Goal: Task Accomplishment & Management: Manage account settings

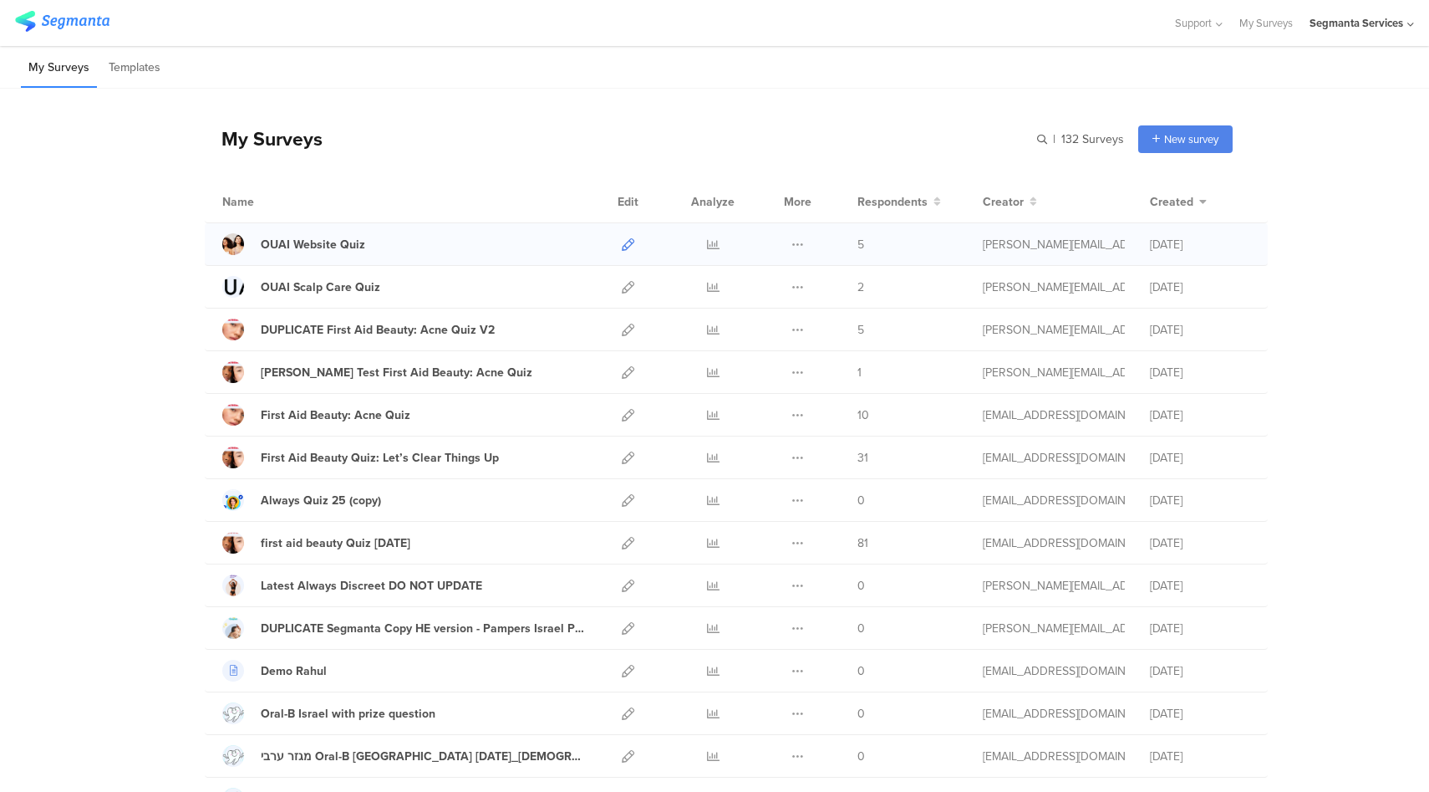
click at [623, 246] on icon at bounding box center [628, 244] width 13 height 13
click at [833, 142] on div "My Surveys | 132 Surveys New survey Start from scratch Choose from templates" at bounding box center [719, 138] width 1028 height 67
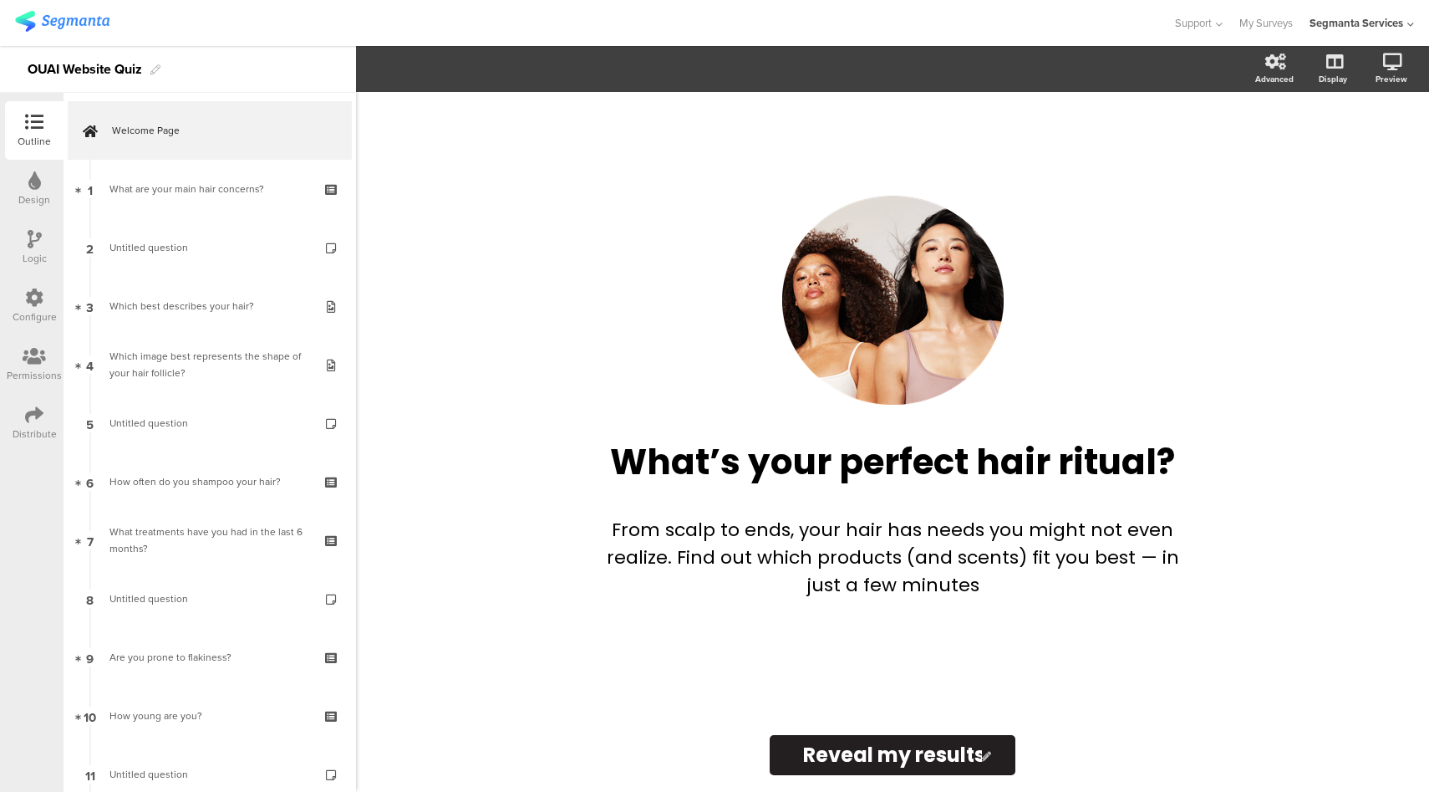
click at [30, 309] on div "Configure" at bounding box center [35, 316] width 44 height 15
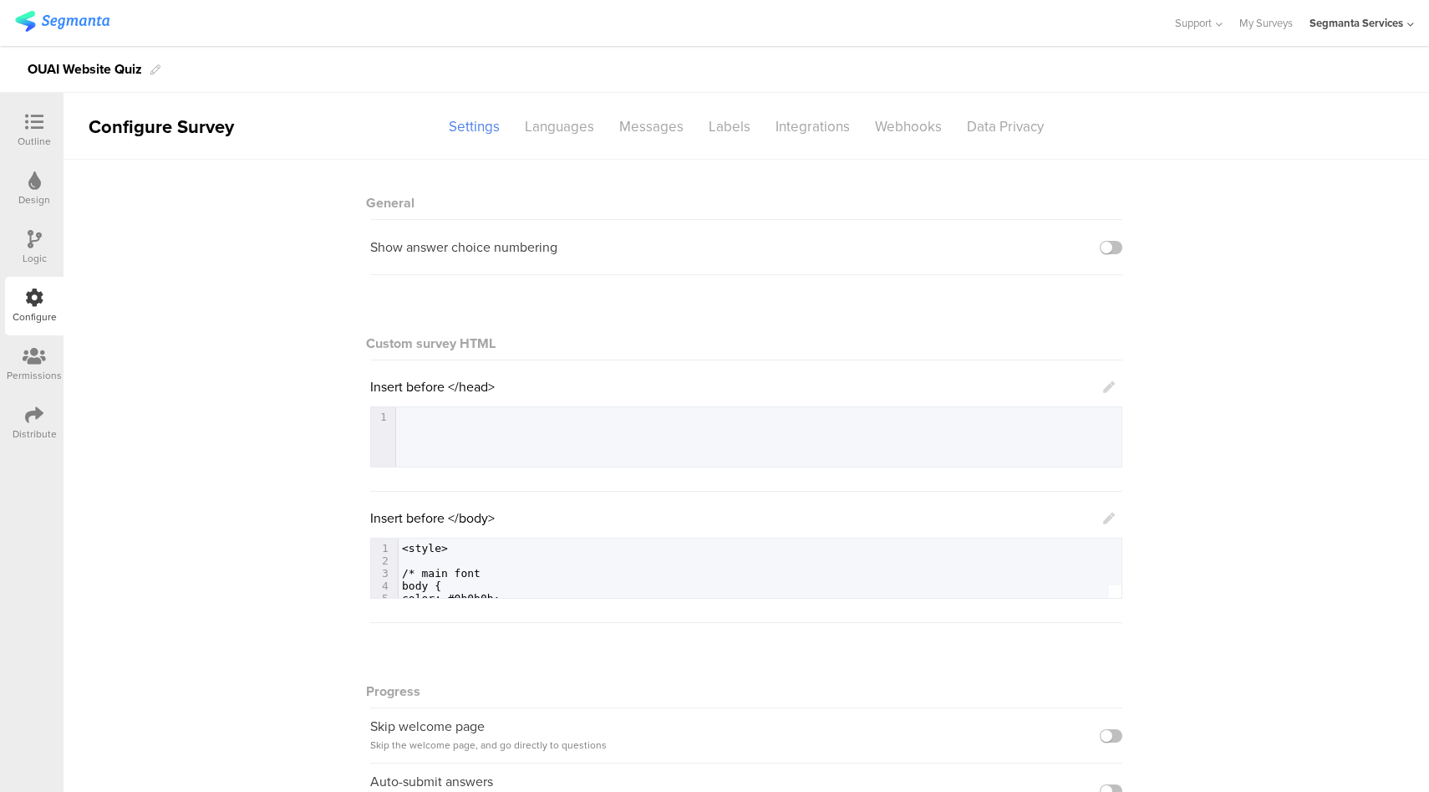
click at [1103, 518] on icon at bounding box center [1109, 518] width 12 height 12
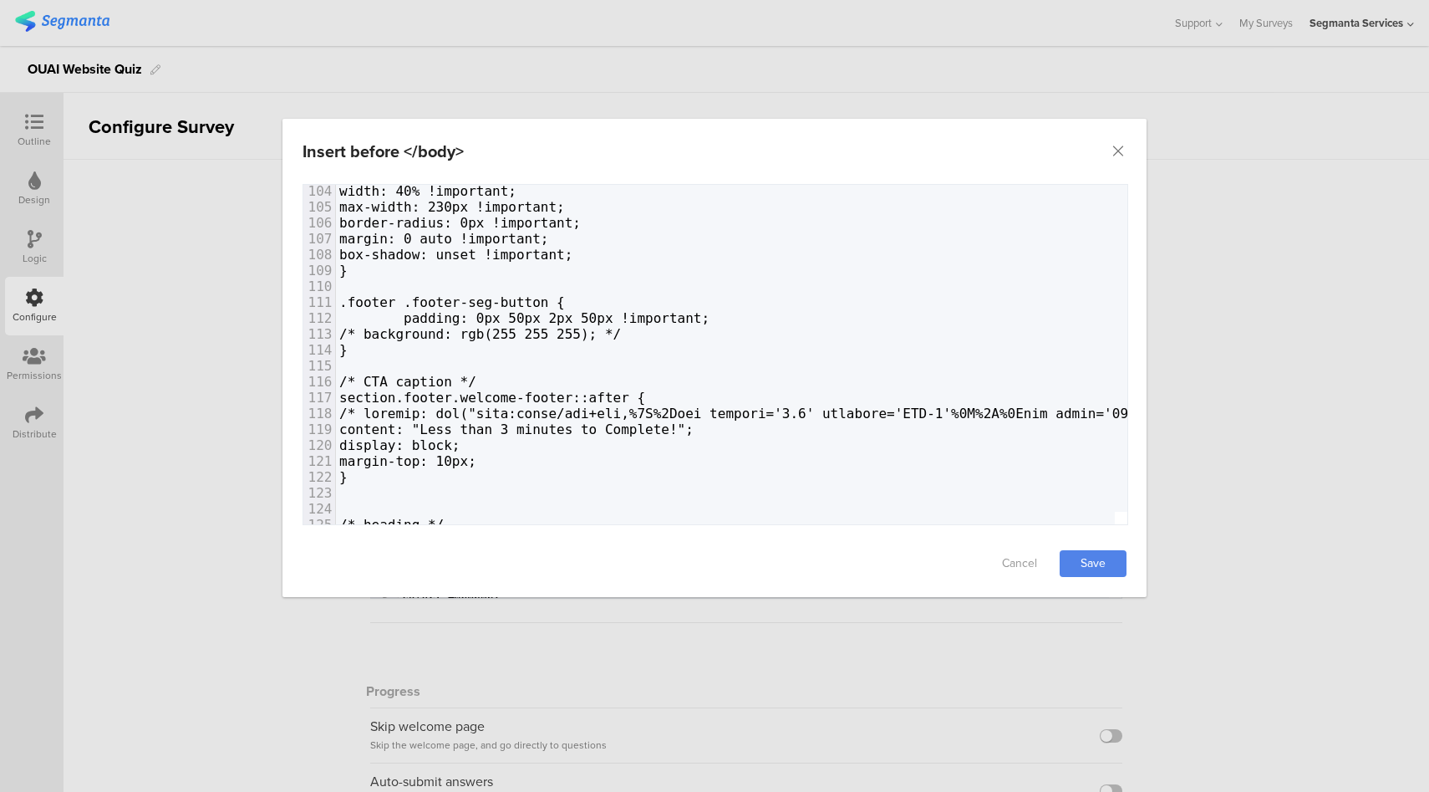
scroll to position [1715, 0]
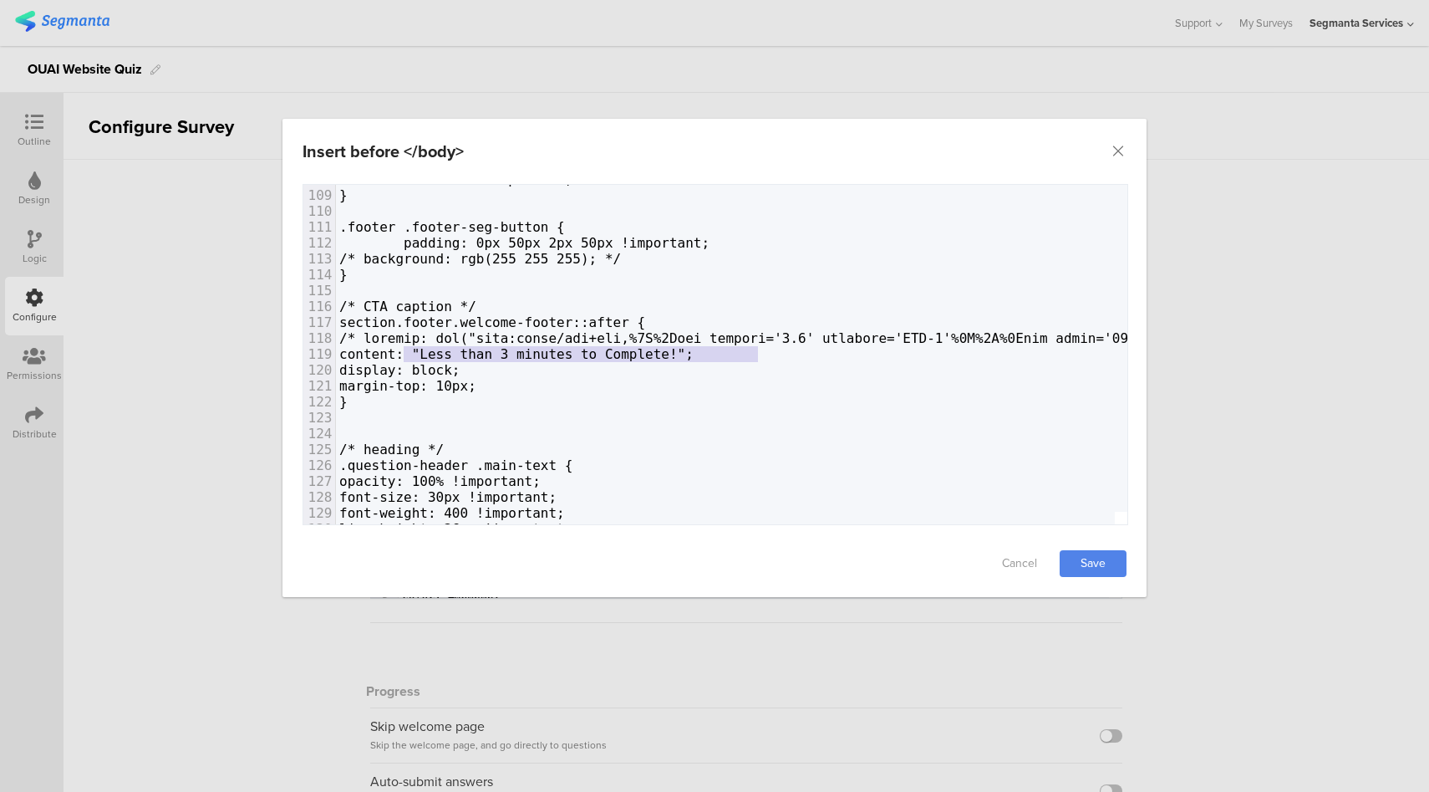
type textarea "ontent: "Less than 3 minutes to Complete!";"
drag, startPoint x: 764, startPoint y: 356, endPoint x: 408, endPoint y: 359, distance: 356.1
type textarea "content: "Less than 3 minutes to Complete!";"
drag, startPoint x: 403, startPoint y: 358, endPoint x: 772, endPoint y: 354, distance: 368.6
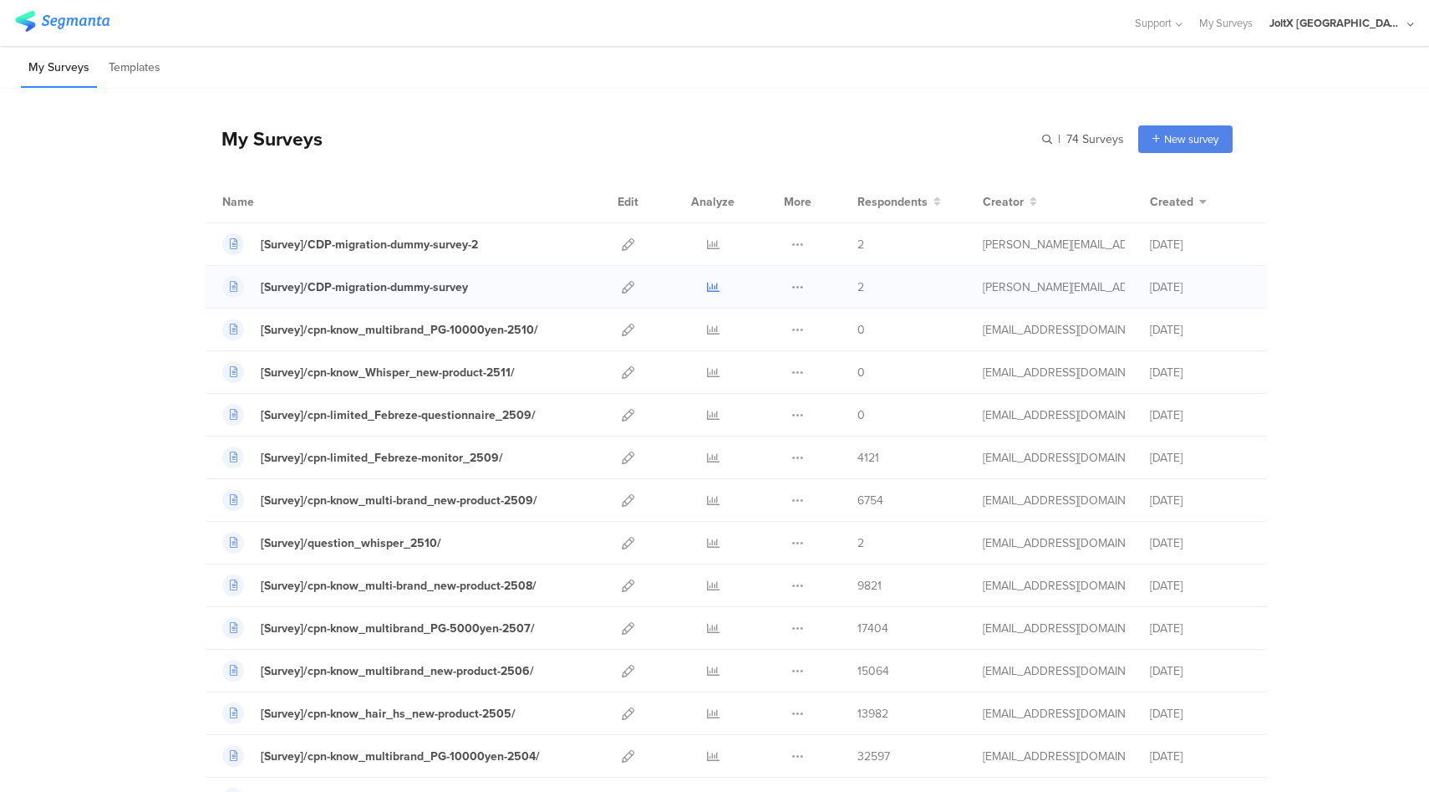
click at [707, 288] on icon at bounding box center [713, 287] width 13 height 13
click at [707, 249] on icon at bounding box center [713, 244] width 13 height 13
click at [624, 286] on icon at bounding box center [628, 287] width 13 height 13
click at [622, 246] on icon at bounding box center [628, 244] width 13 height 13
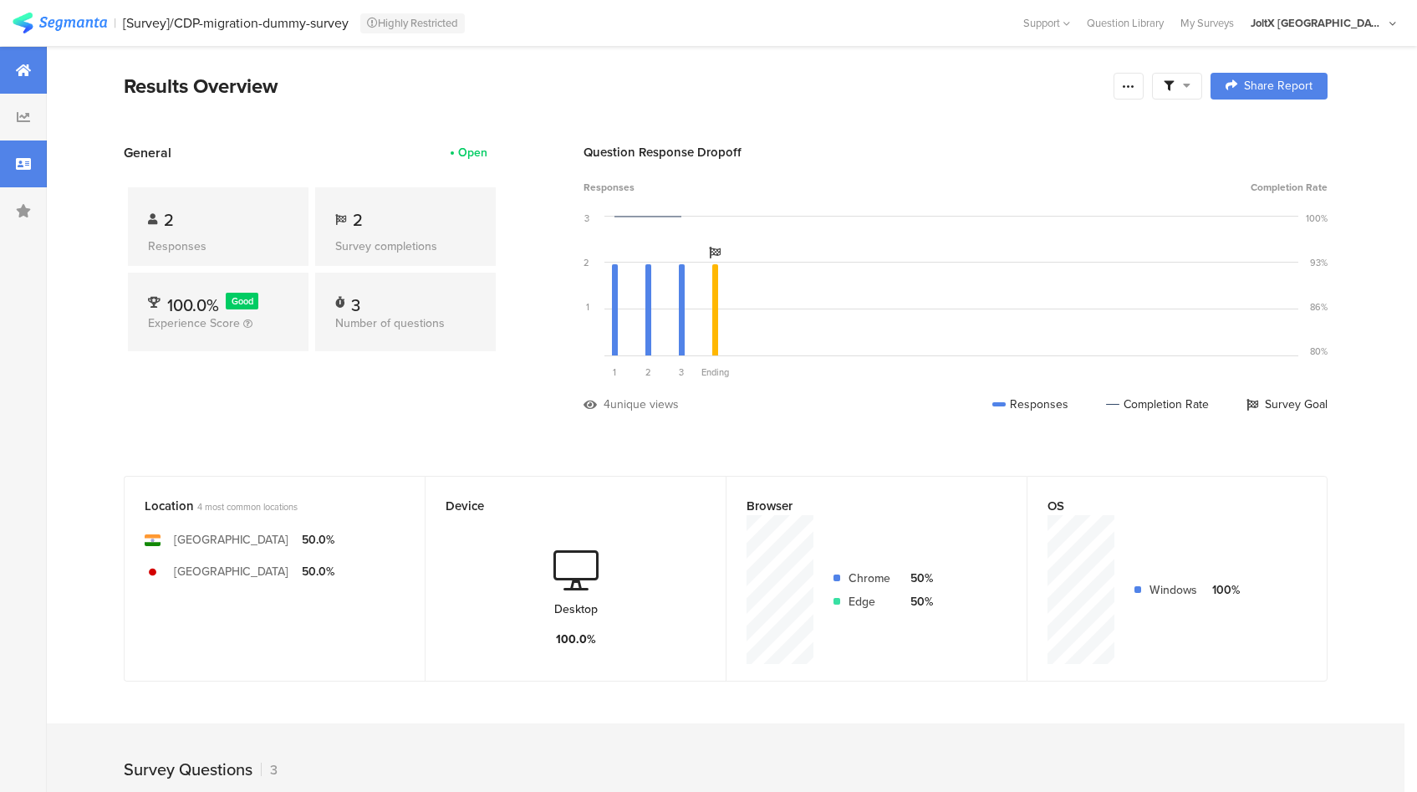
click at [22, 170] on icon at bounding box center [23, 163] width 15 height 13
click at [7, 173] on div at bounding box center [23, 163] width 47 height 47
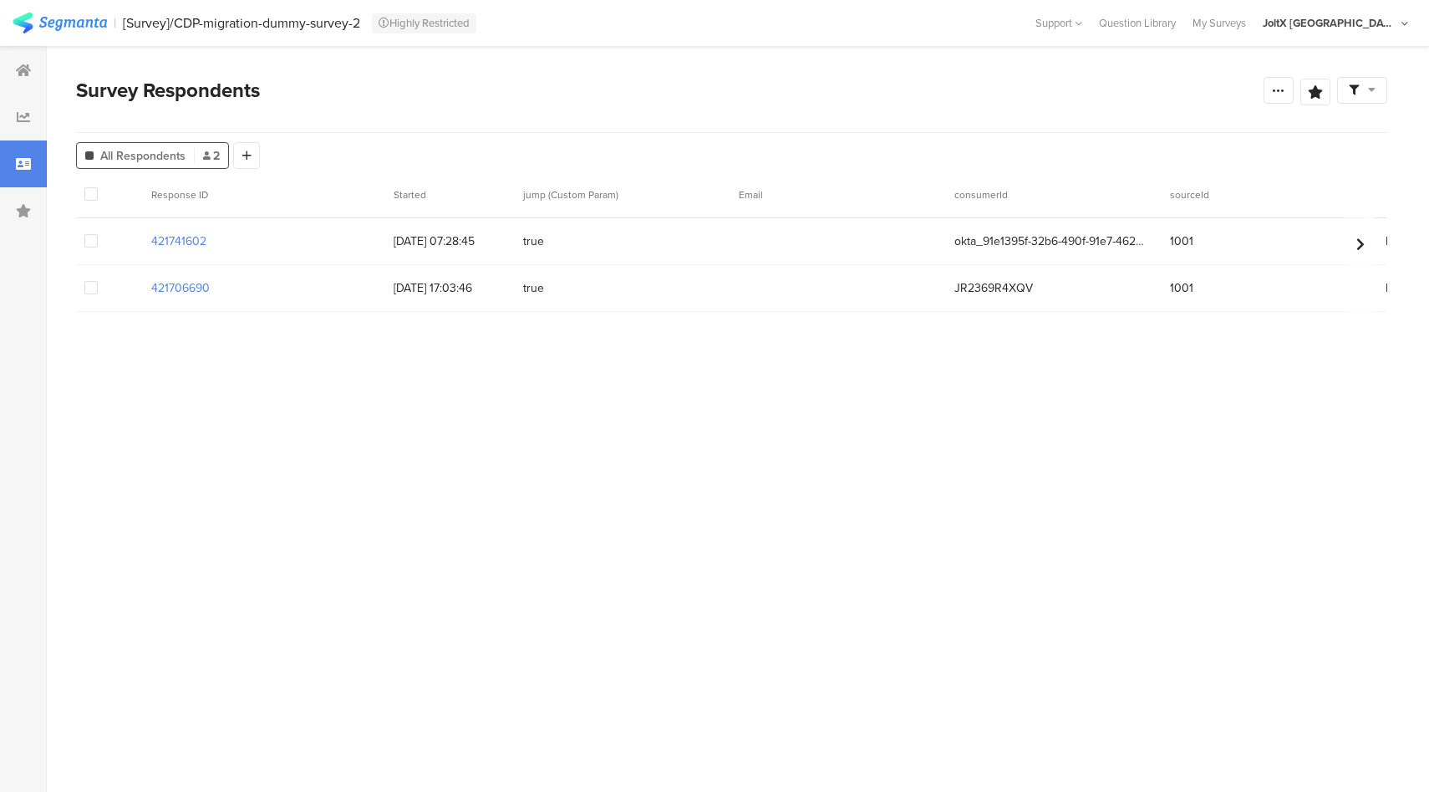
scroll to position [0, 218]
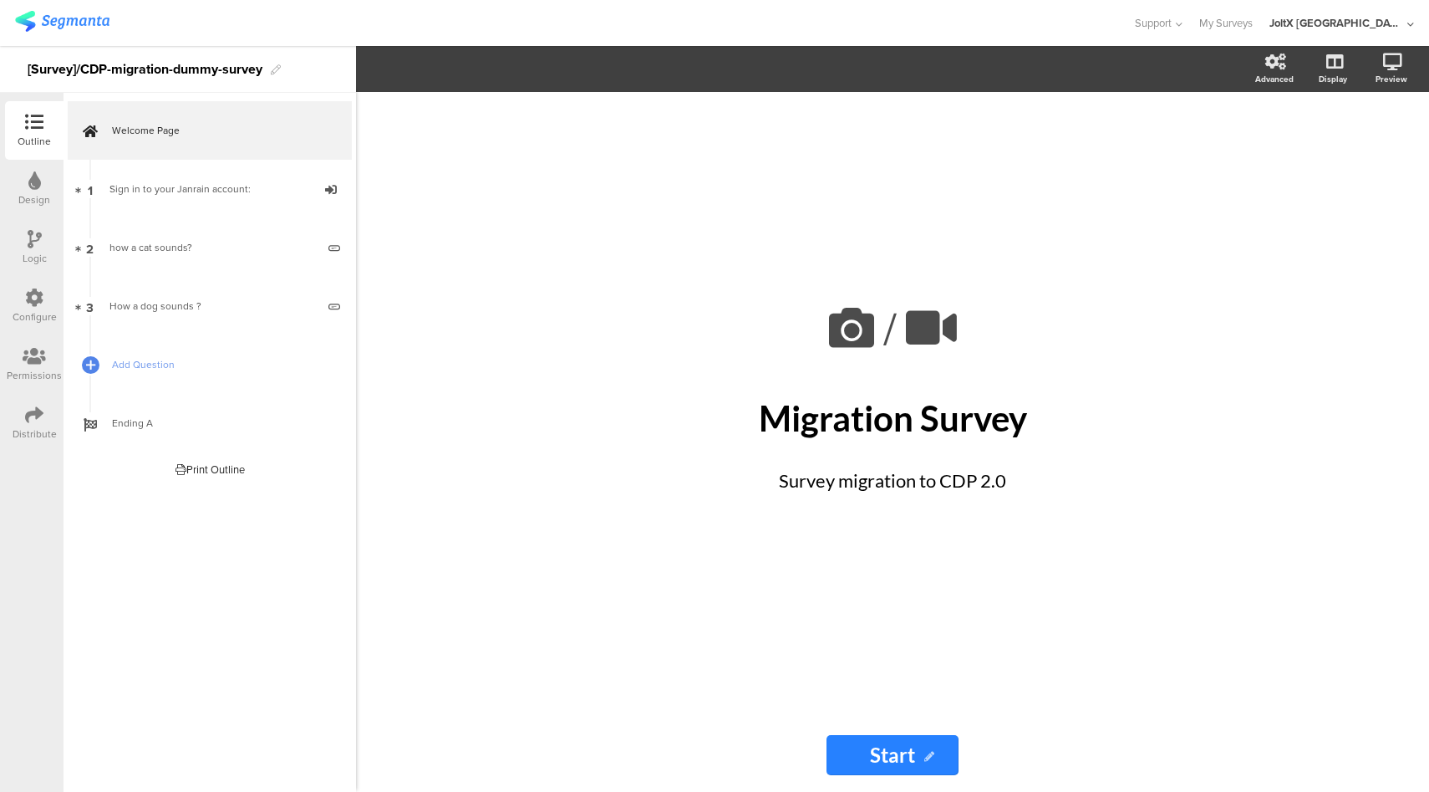
click at [34, 303] on icon at bounding box center [34, 297] width 18 height 18
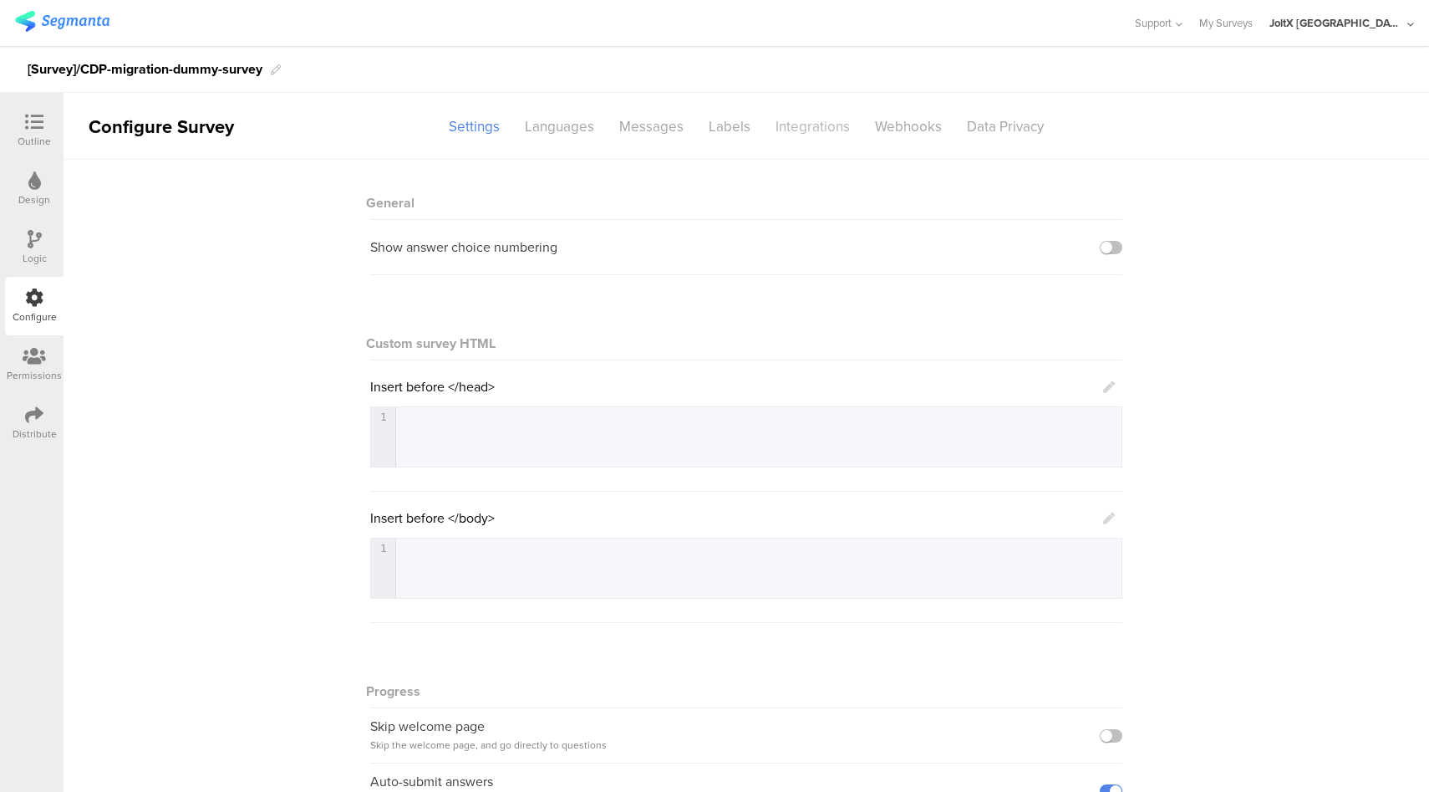
click at [774, 122] on div "Integrations" at bounding box center [812, 126] width 99 height 29
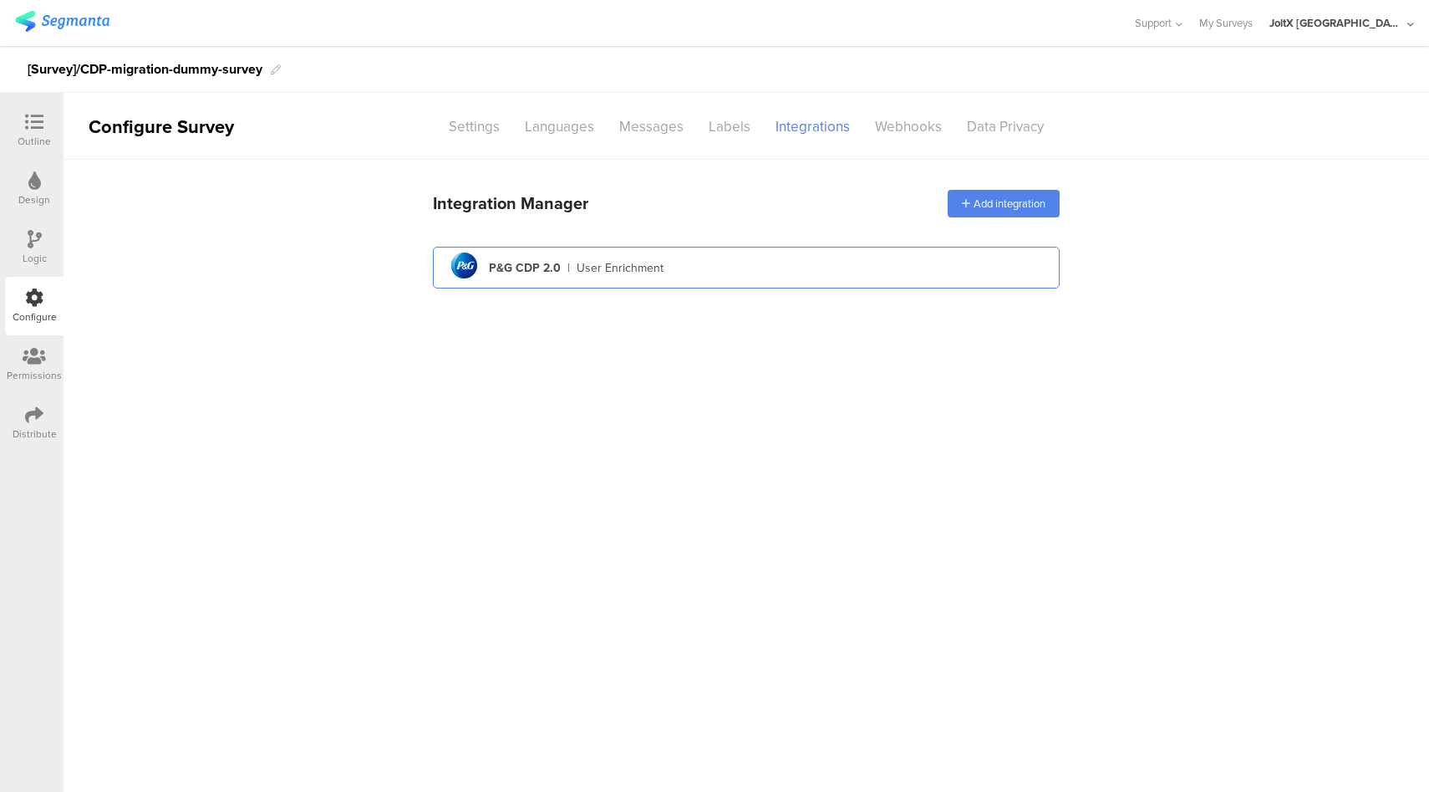
click at [777, 262] on div "pg logo P&G CDP 2.0 | User Enrichment" at bounding box center [746, 267] width 600 height 41
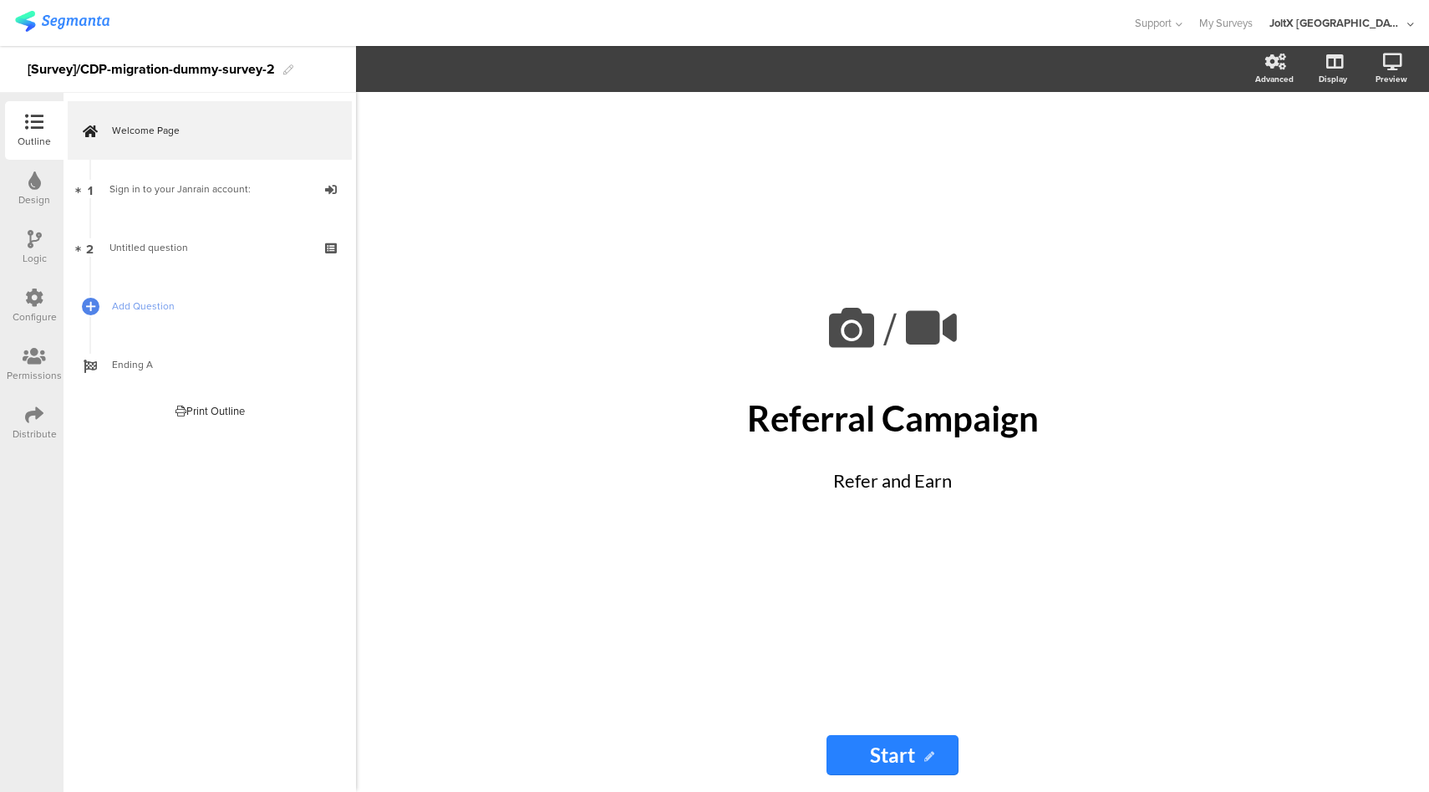
click at [38, 295] on icon at bounding box center [34, 297] width 18 height 18
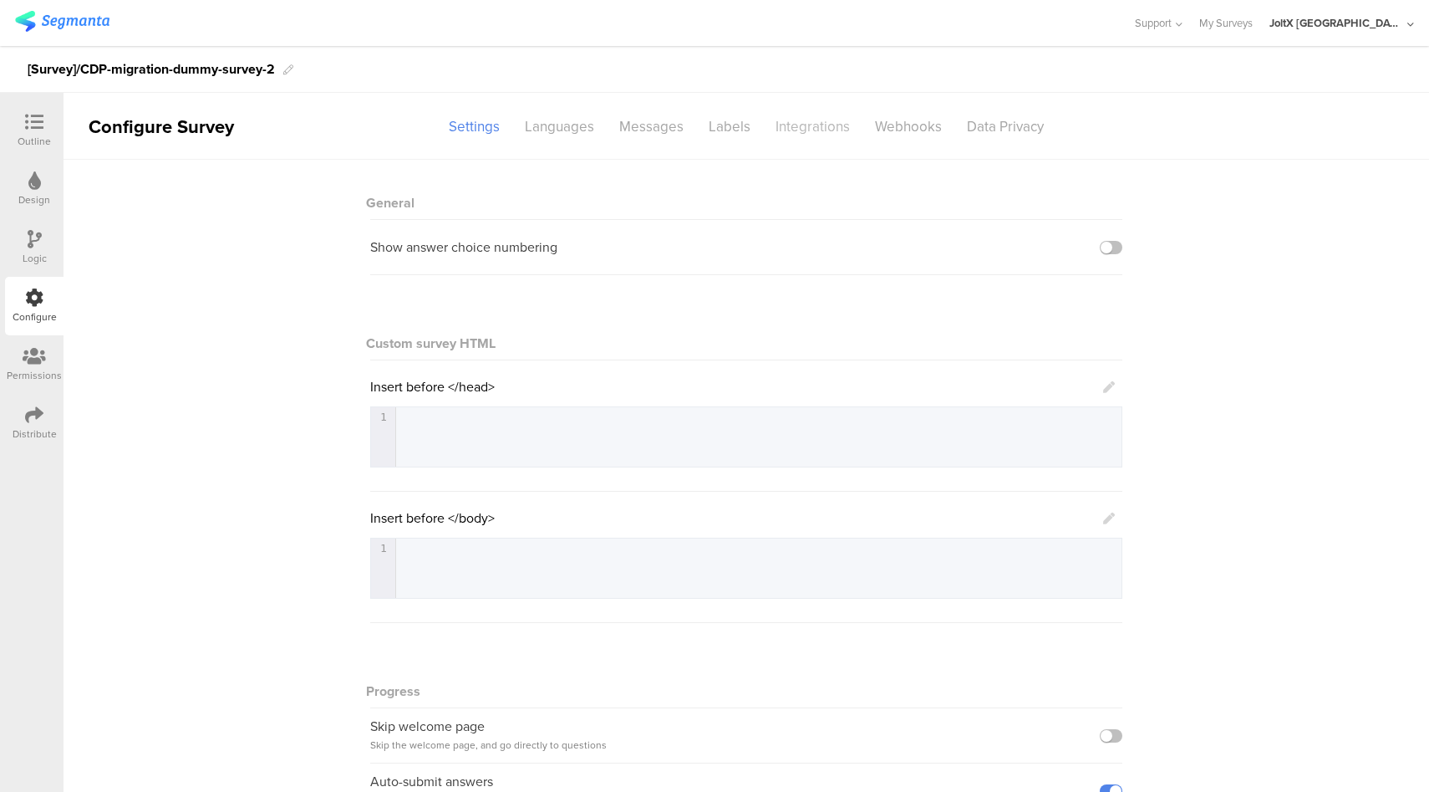
click at [803, 138] on div "Integrations" at bounding box center [812, 126] width 99 height 29
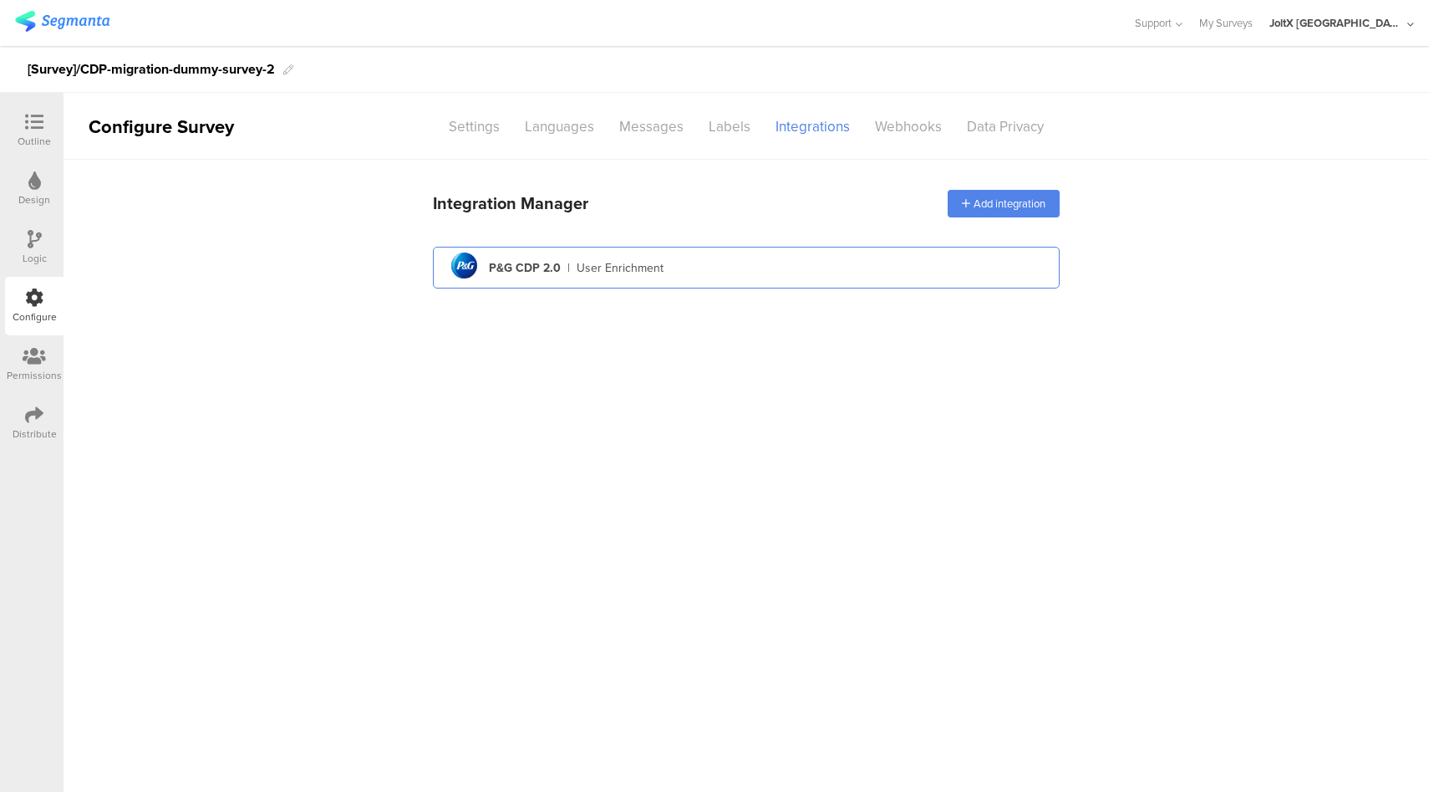
click at [799, 272] on div "pg logo P&G CDP 2.0 | User Enrichment" at bounding box center [746, 267] width 600 height 41
